Goal: Navigation & Orientation: Find specific page/section

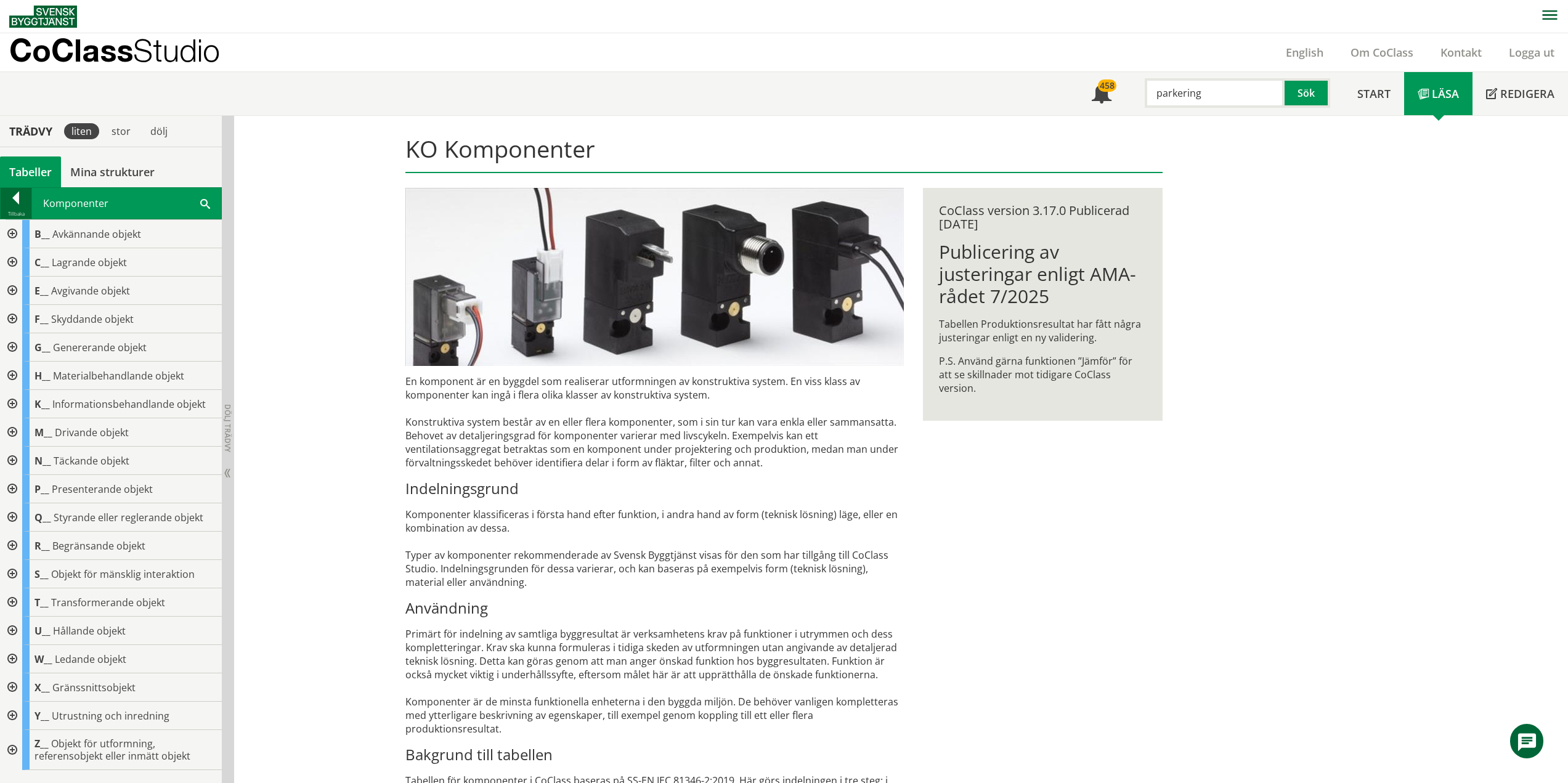
click at [17, 196] on div at bounding box center [16, 199] width 31 height 17
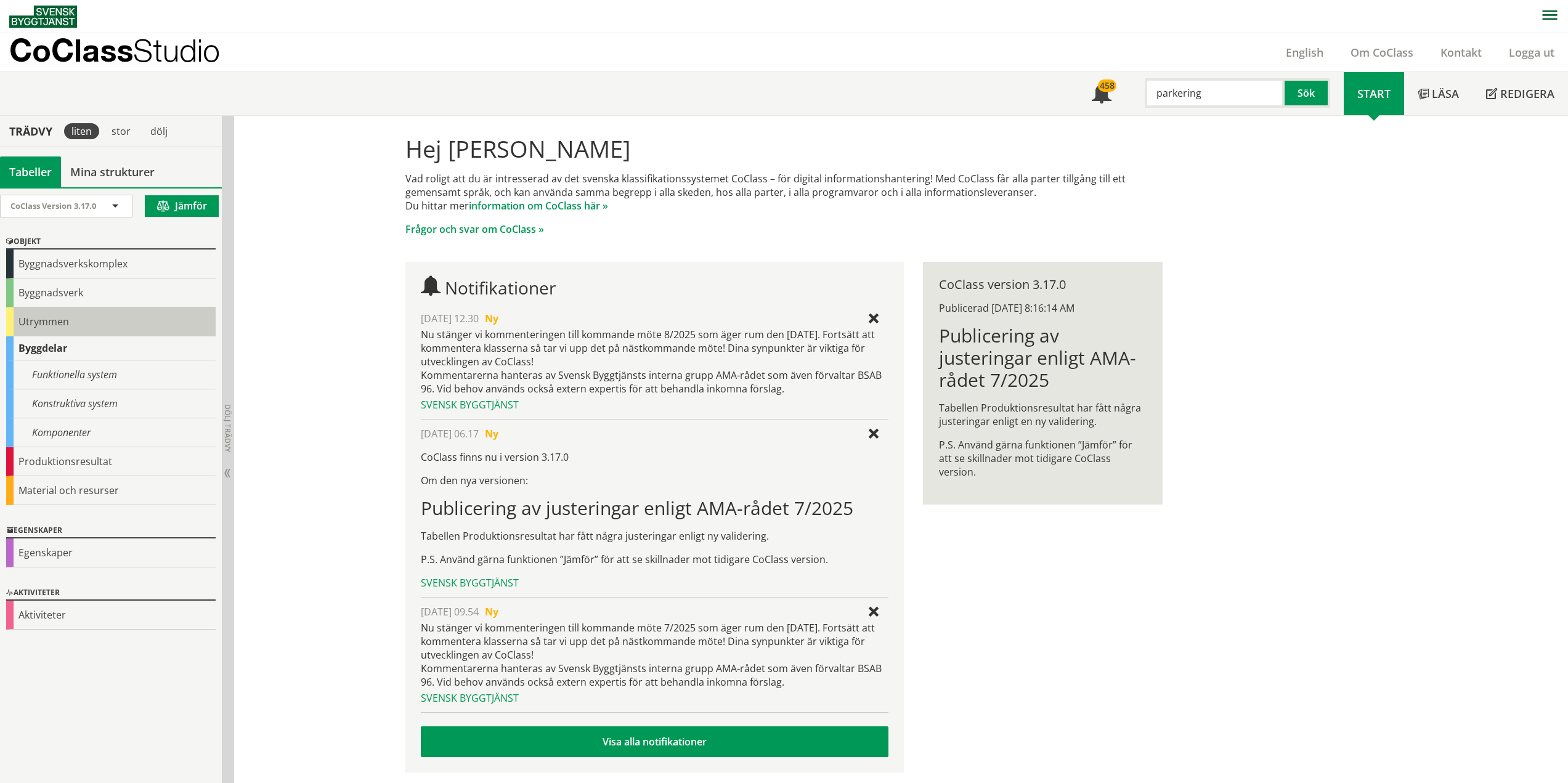
click at [19, 321] on div "Utrymmen" at bounding box center [111, 322] width 209 height 29
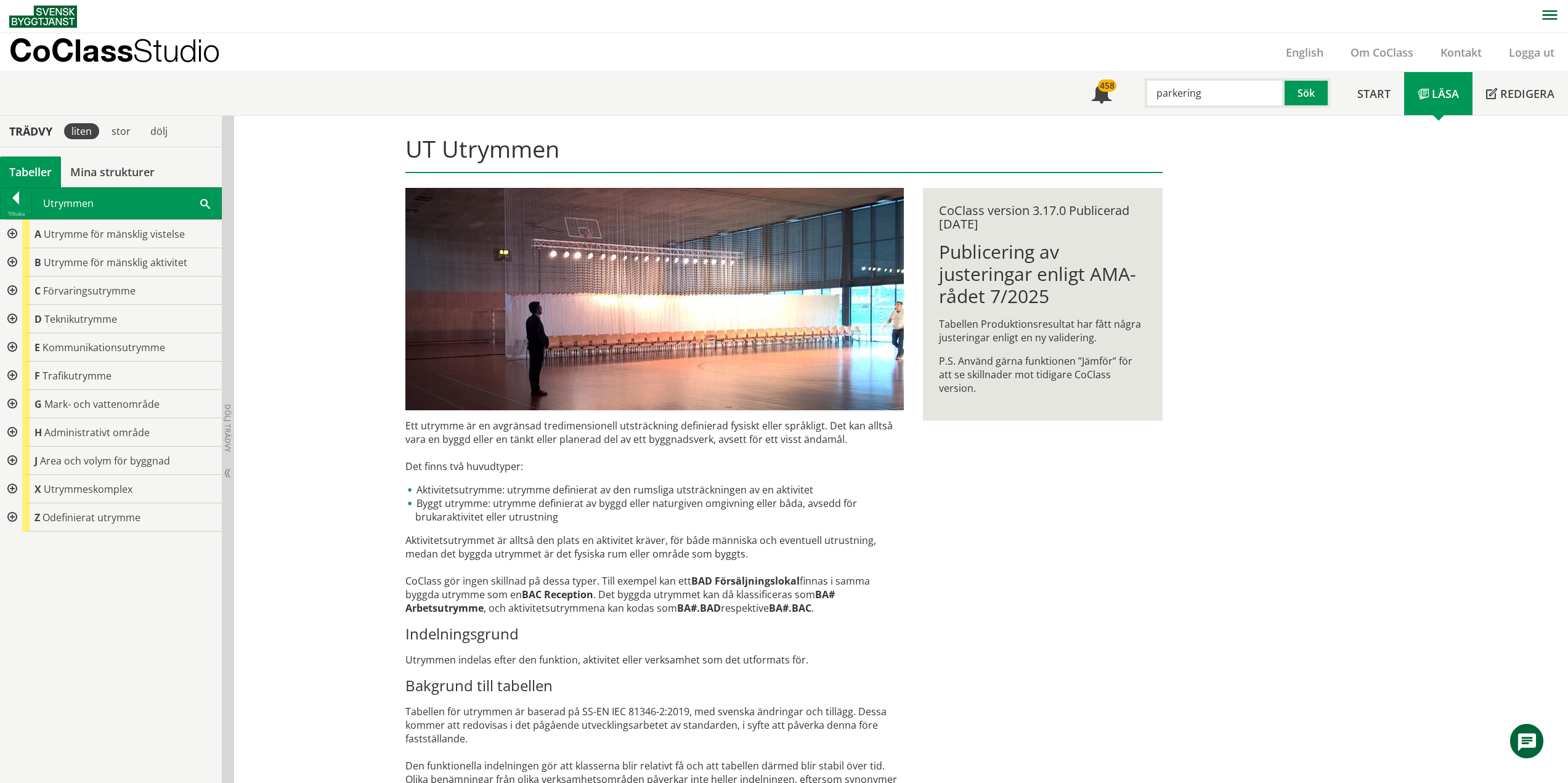
click at [15, 235] on div at bounding box center [11, 234] width 22 height 28
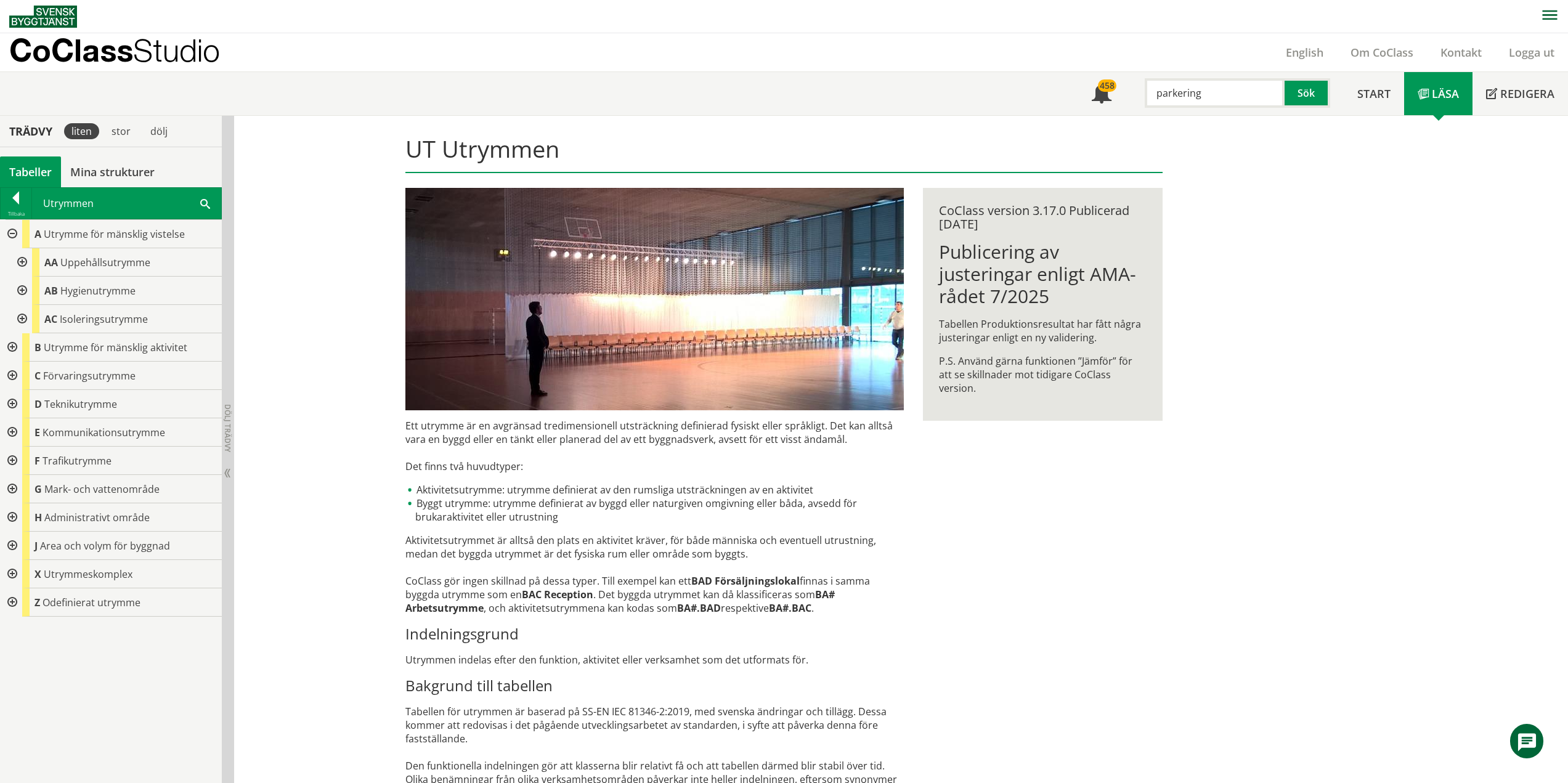
click at [22, 287] on div at bounding box center [21, 291] width 22 height 28
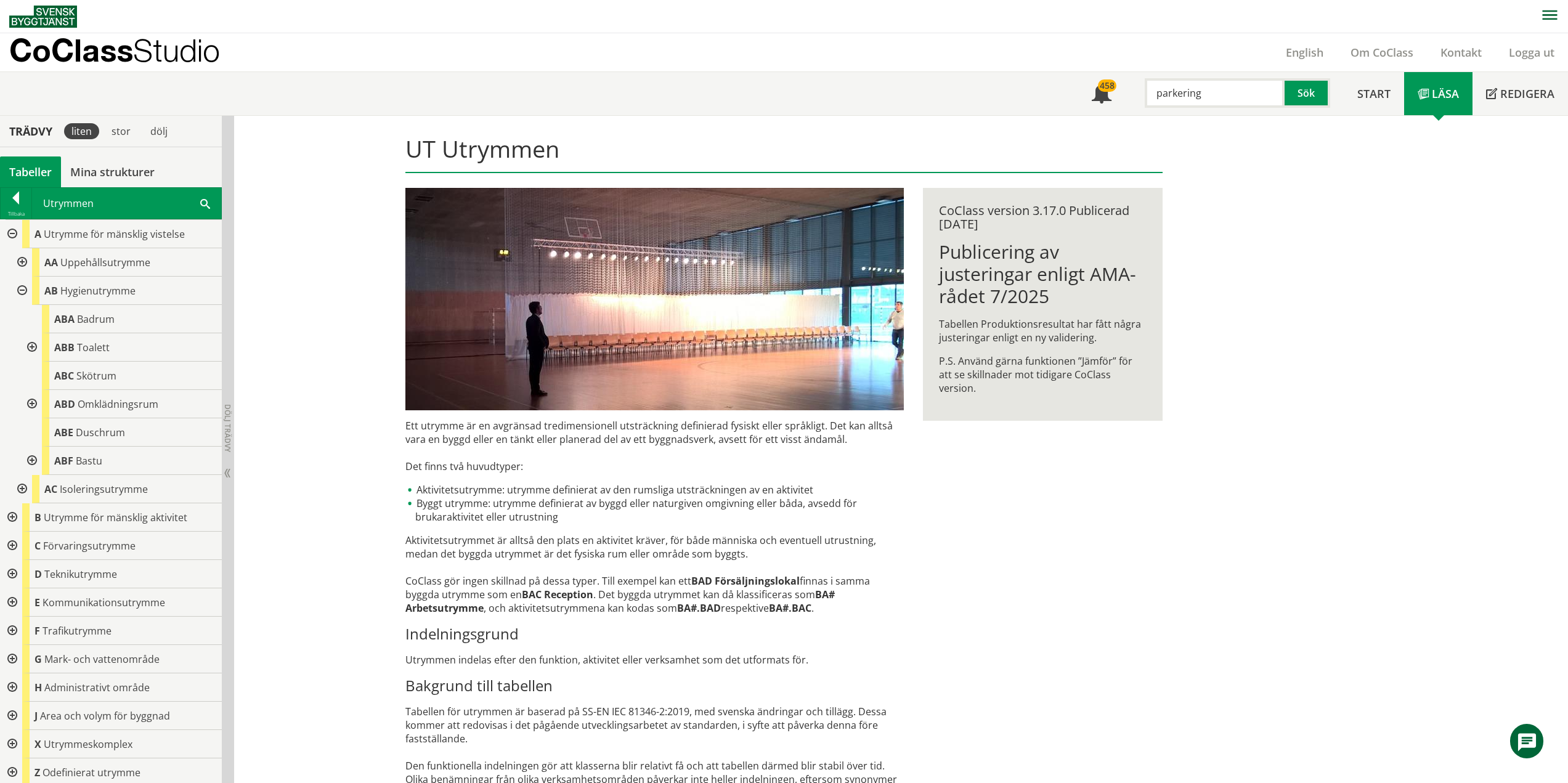
click at [9, 514] on div at bounding box center [11, 517] width 22 height 28
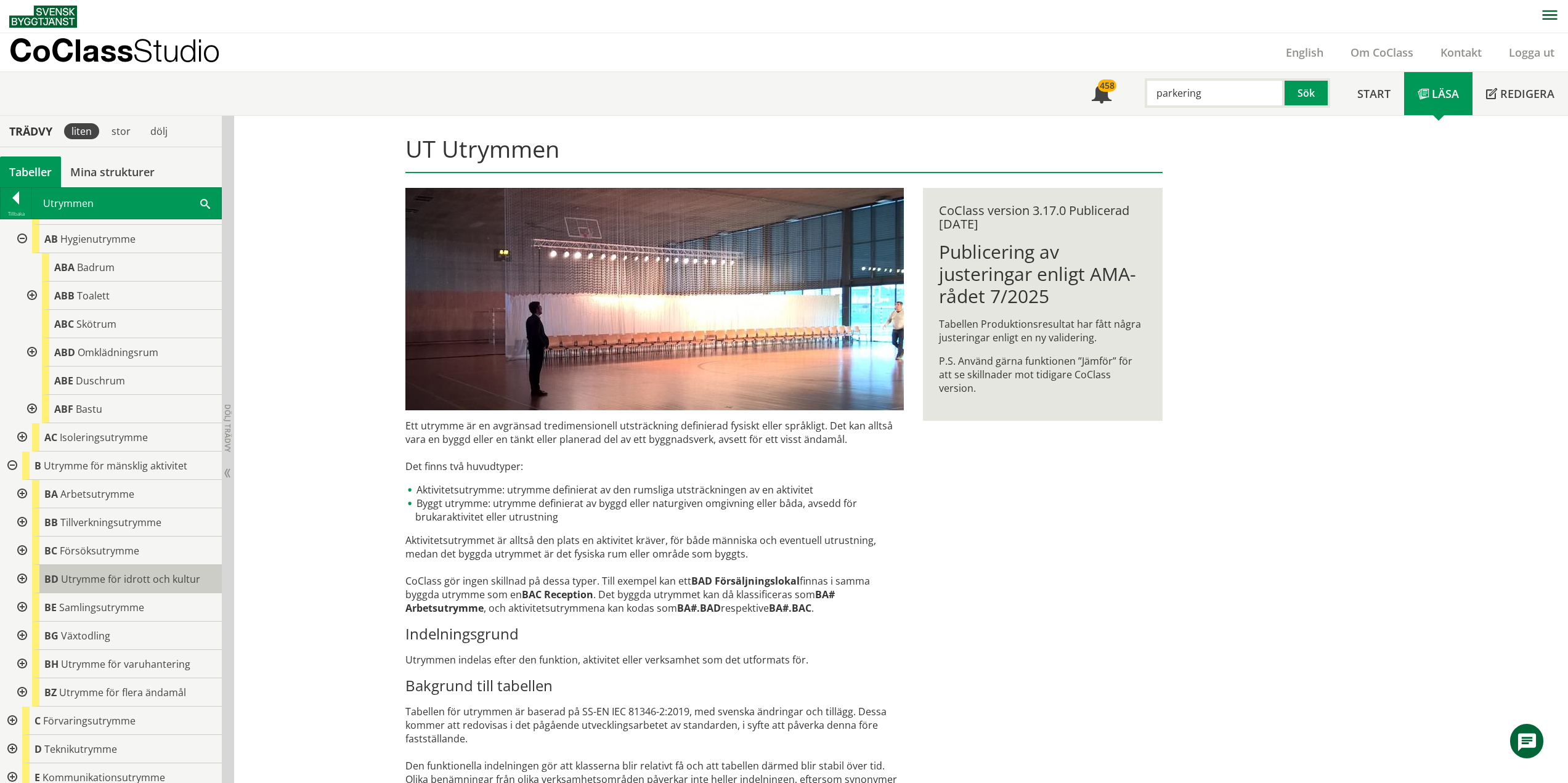
scroll to position [124, 0]
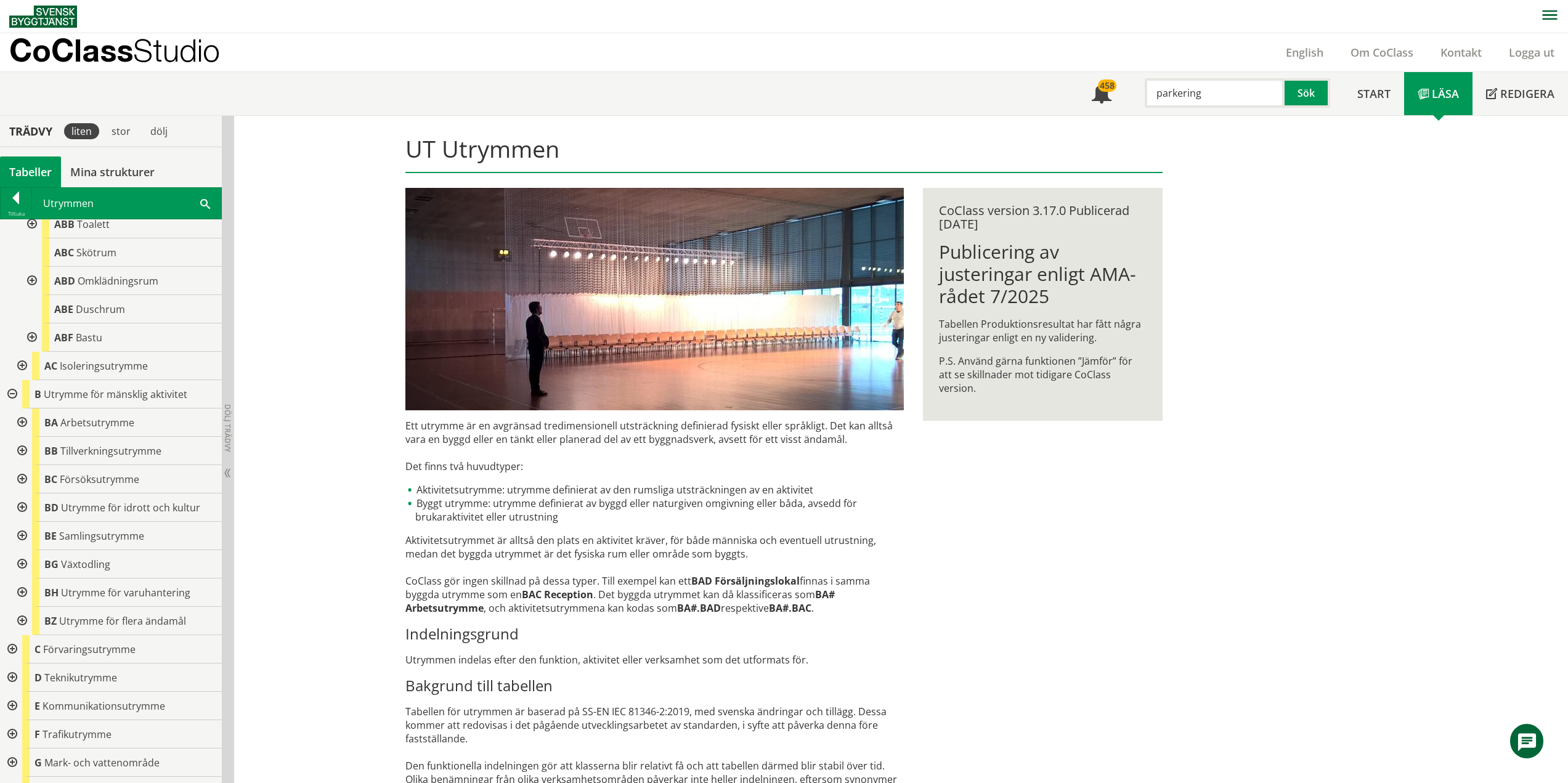
click at [11, 652] on div at bounding box center [11, 650] width 22 height 28
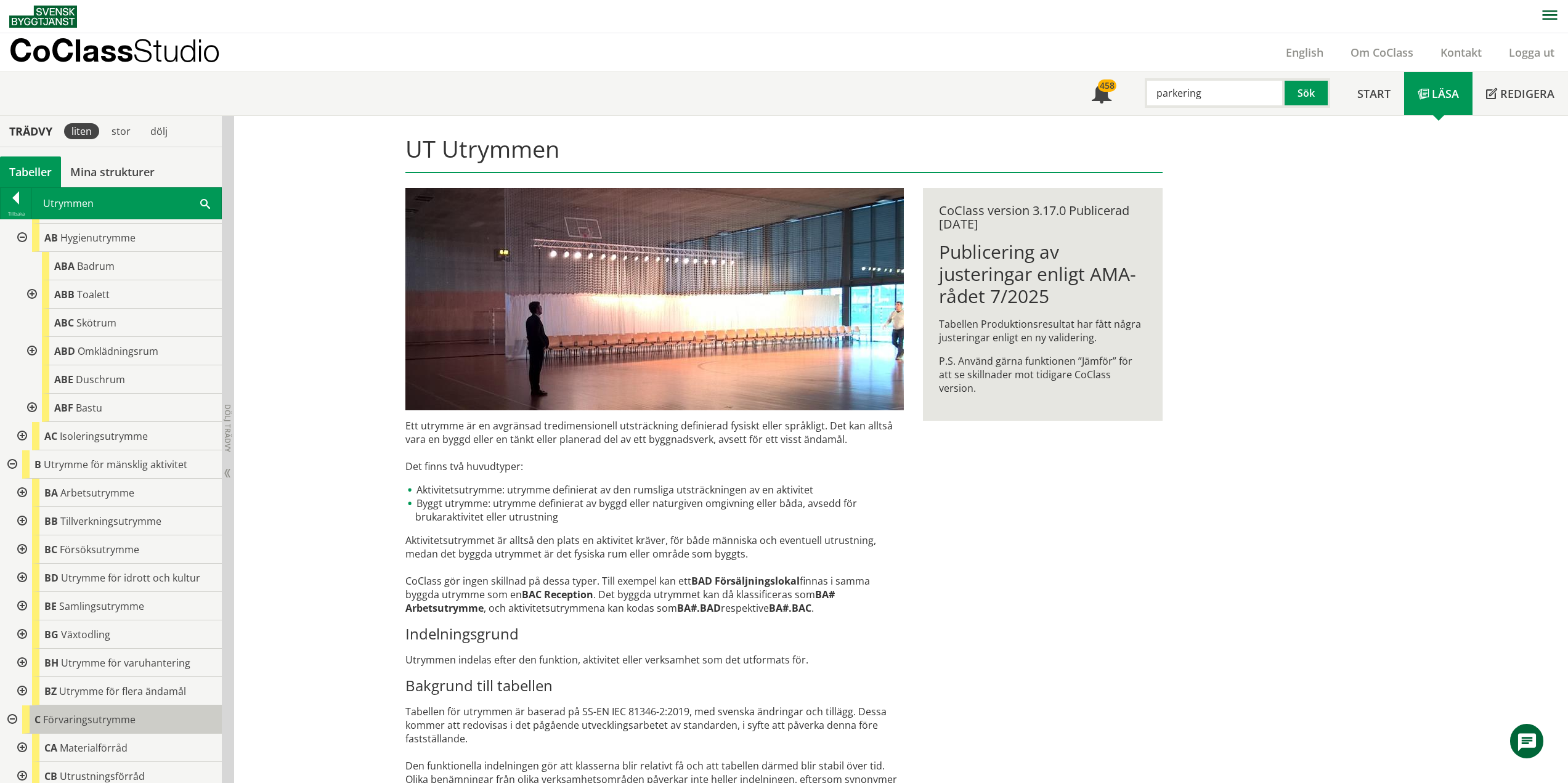
scroll to position [0, 0]
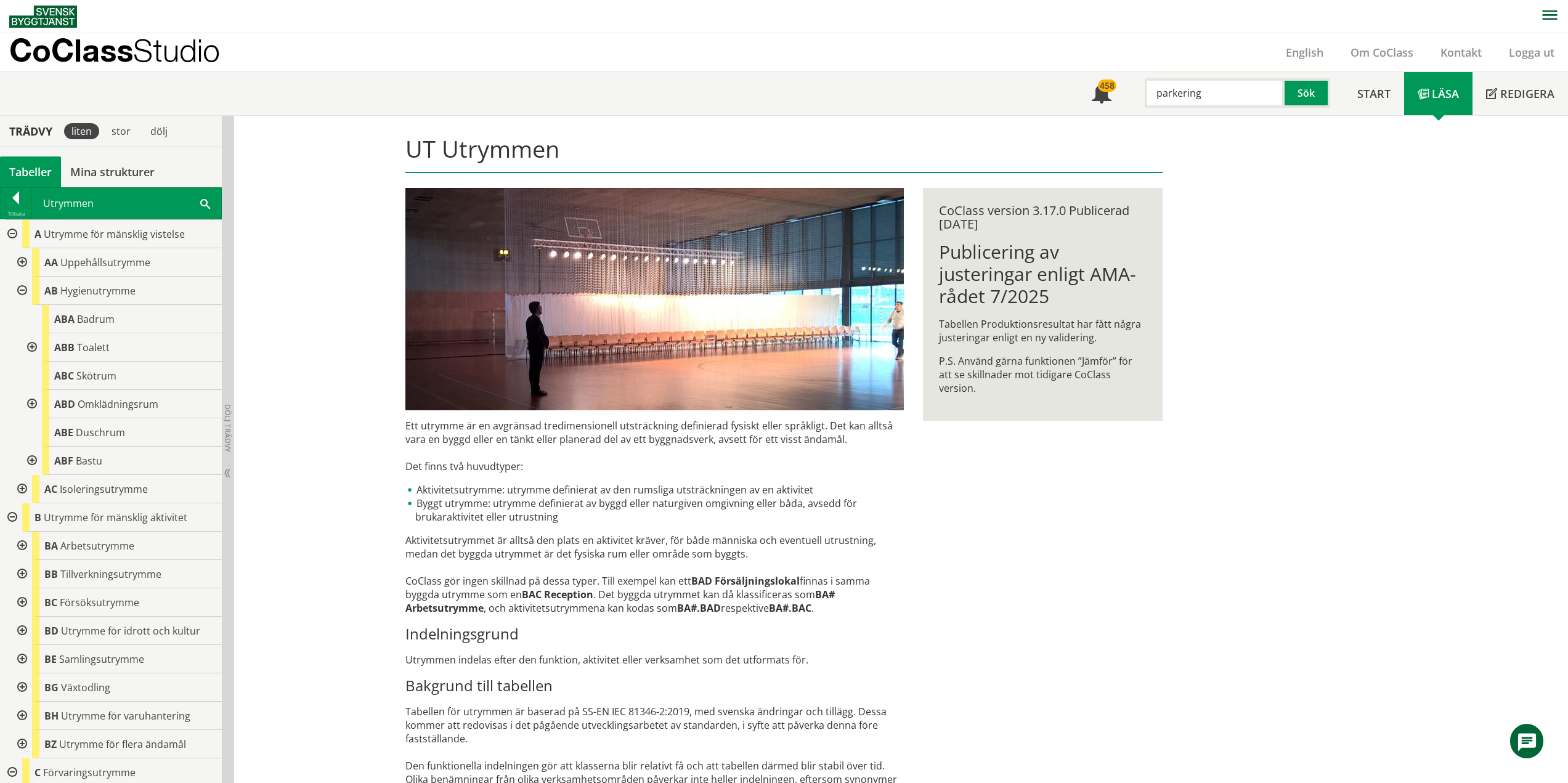
click at [32, 344] on div at bounding box center [31, 348] width 22 height 28
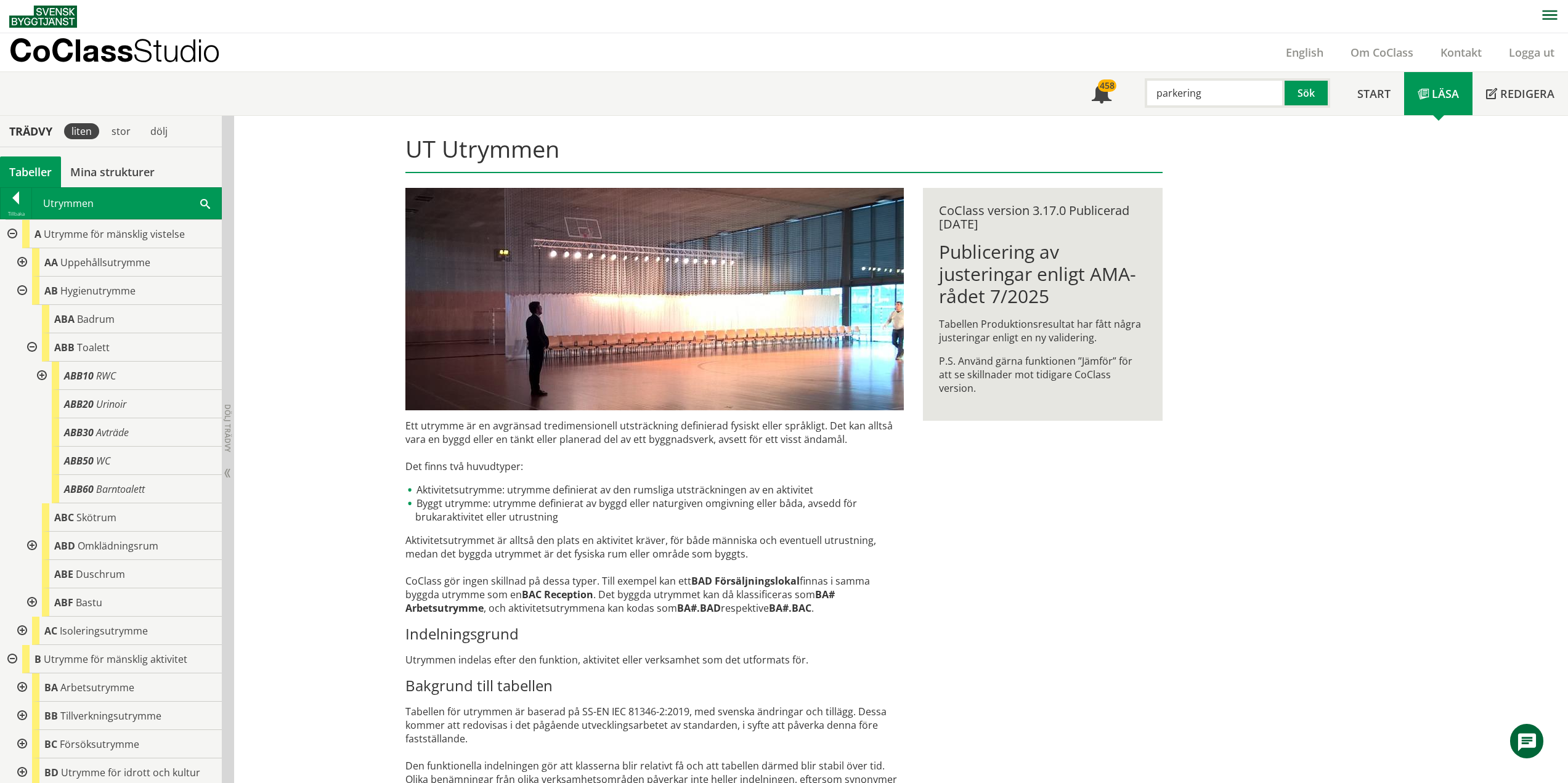
click at [40, 374] on div at bounding box center [41, 376] width 22 height 28
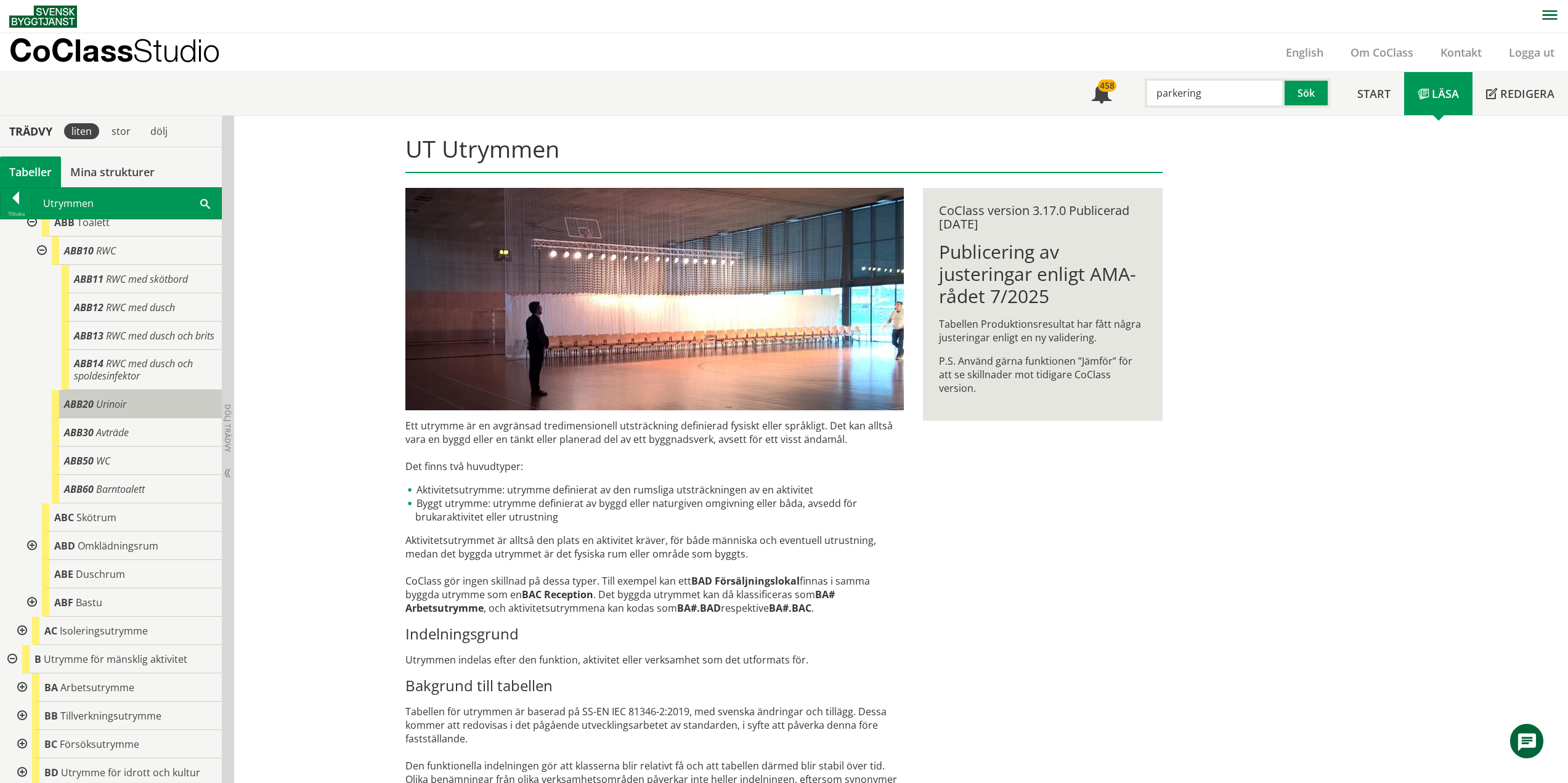
scroll to position [246, 0]
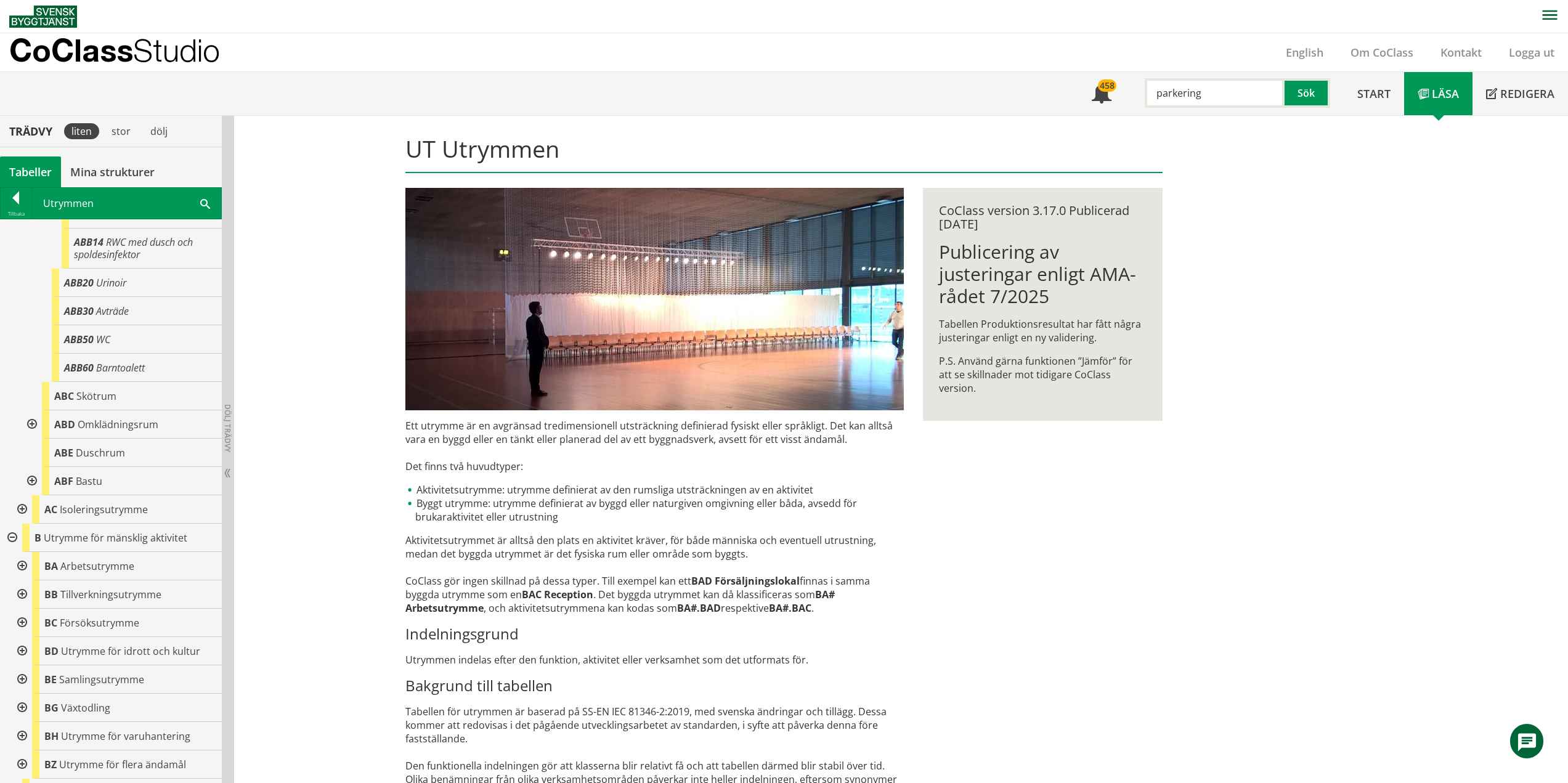
click at [36, 438] on div at bounding box center [31, 424] width 22 height 28
